Goal: Information Seeking & Learning: Learn about a topic

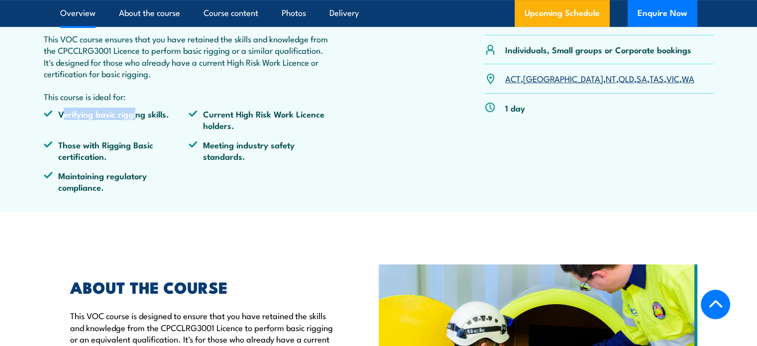
drag, startPoint x: 63, startPoint y: 111, endPoint x: 140, endPoint y: 117, distance: 76.8
click at [138, 117] on li "Verifying basic rigging skills." at bounding box center [116, 119] width 145 height 23
click at [146, 117] on li "Verifying basic rigging skills." at bounding box center [116, 119] width 145 height 23
drag, startPoint x: 81, startPoint y: 144, endPoint x: 128, endPoint y: 144, distance: 47.3
click at [125, 144] on li "Those with Rigging Basic certification." at bounding box center [116, 150] width 145 height 23
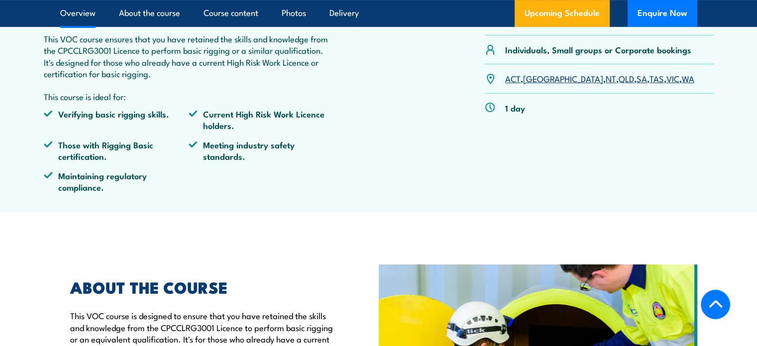
drag, startPoint x: 128, startPoint y: 144, endPoint x: 134, endPoint y: 144, distance: 6.0
click at [128, 144] on li "Those with Rigging Basic certification." at bounding box center [116, 150] width 145 height 23
drag, startPoint x: 148, startPoint y: 144, endPoint x: 74, endPoint y: 146, distance: 74.7
click at [74, 146] on li "Those with Rigging Basic certification." at bounding box center [116, 150] width 145 height 23
click at [74, 145] on li "Those with Rigging Basic certification." at bounding box center [116, 150] width 145 height 23
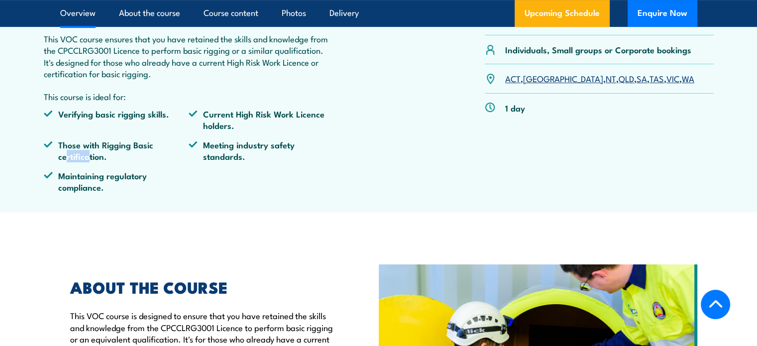
drag, startPoint x: 66, startPoint y: 153, endPoint x: 100, endPoint y: 155, distance: 33.9
click at [94, 154] on li "Those with Rigging Basic certification." at bounding box center [116, 150] width 145 height 23
click at [100, 155] on li "Those with Rigging Basic certification." at bounding box center [116, 150] width 145 height 23
drag, startPoint x: 133, startPoint y: 178, endPoint x: 99, endPoint y: 177, distance: 34.4
click at [101, 177] on li "Maintaining regulatory compliance." at bounding box center [116, 181] width 145 height 23
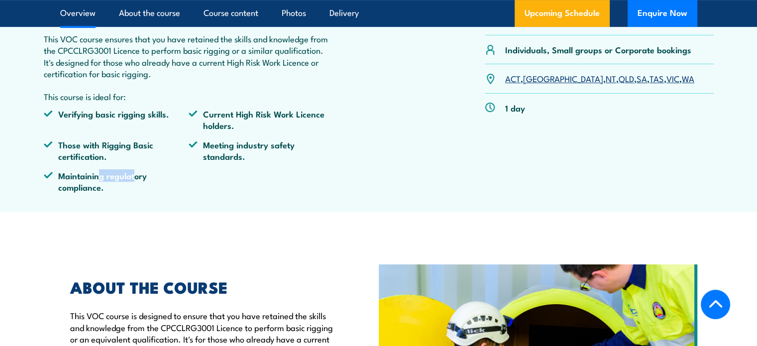
drag, startPoint x: 99, startPoint y: 177, endPoint x: 163, endPoint y: 169, distance: 64.1
click at [99, 177] on li "Maintaining regulatory compliance." at bounding box center [116, 181] width 145 height 23
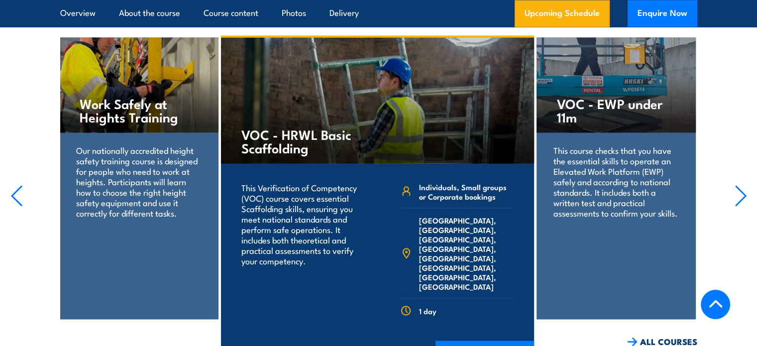
scroll to position [2041, 0]
